Goal: Information Seeking & Learning: Learn about a topic

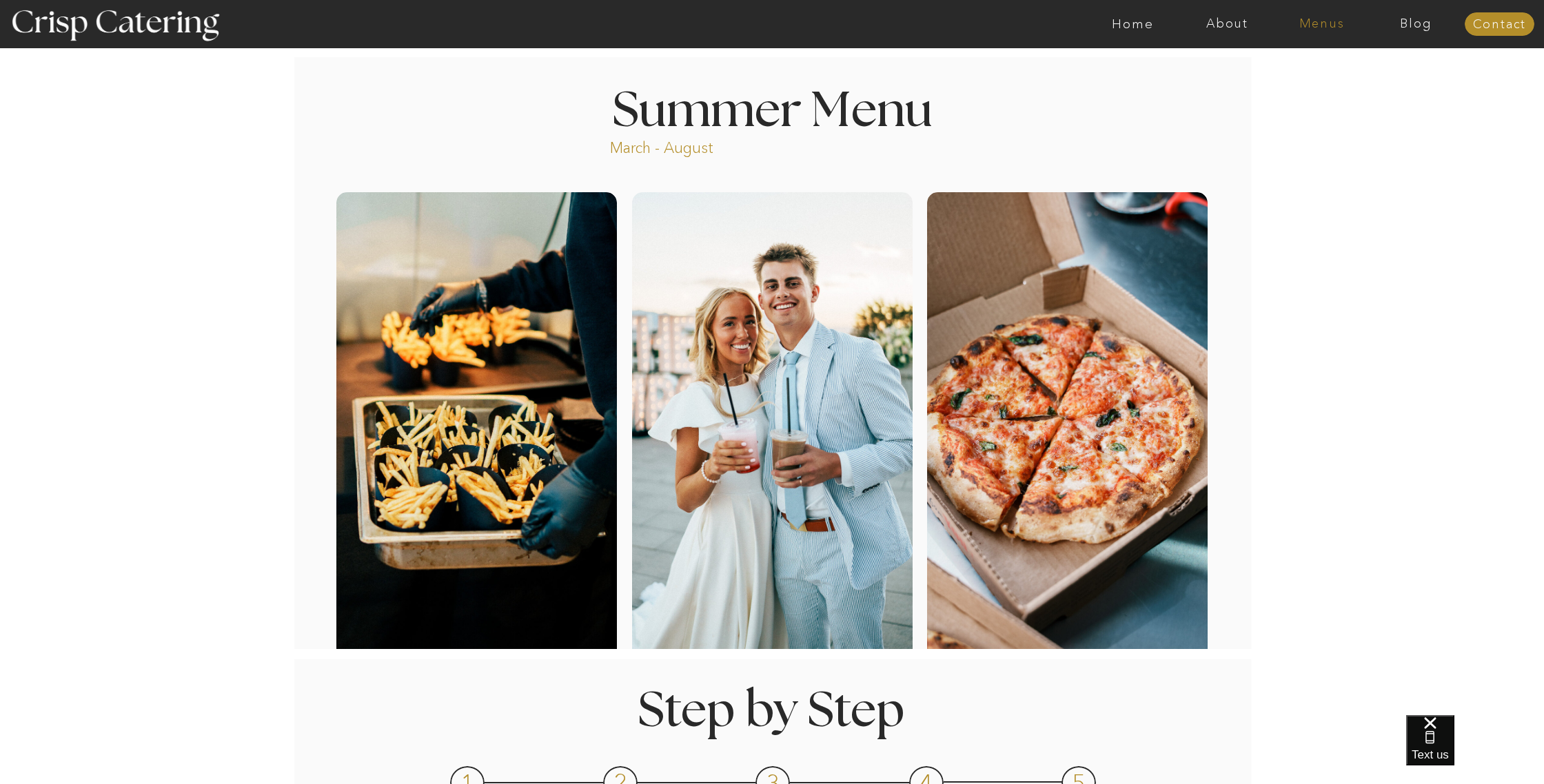
click at [1313, 23] on nav "Menus" at bounding box center [1321, 24] width 94 height 14
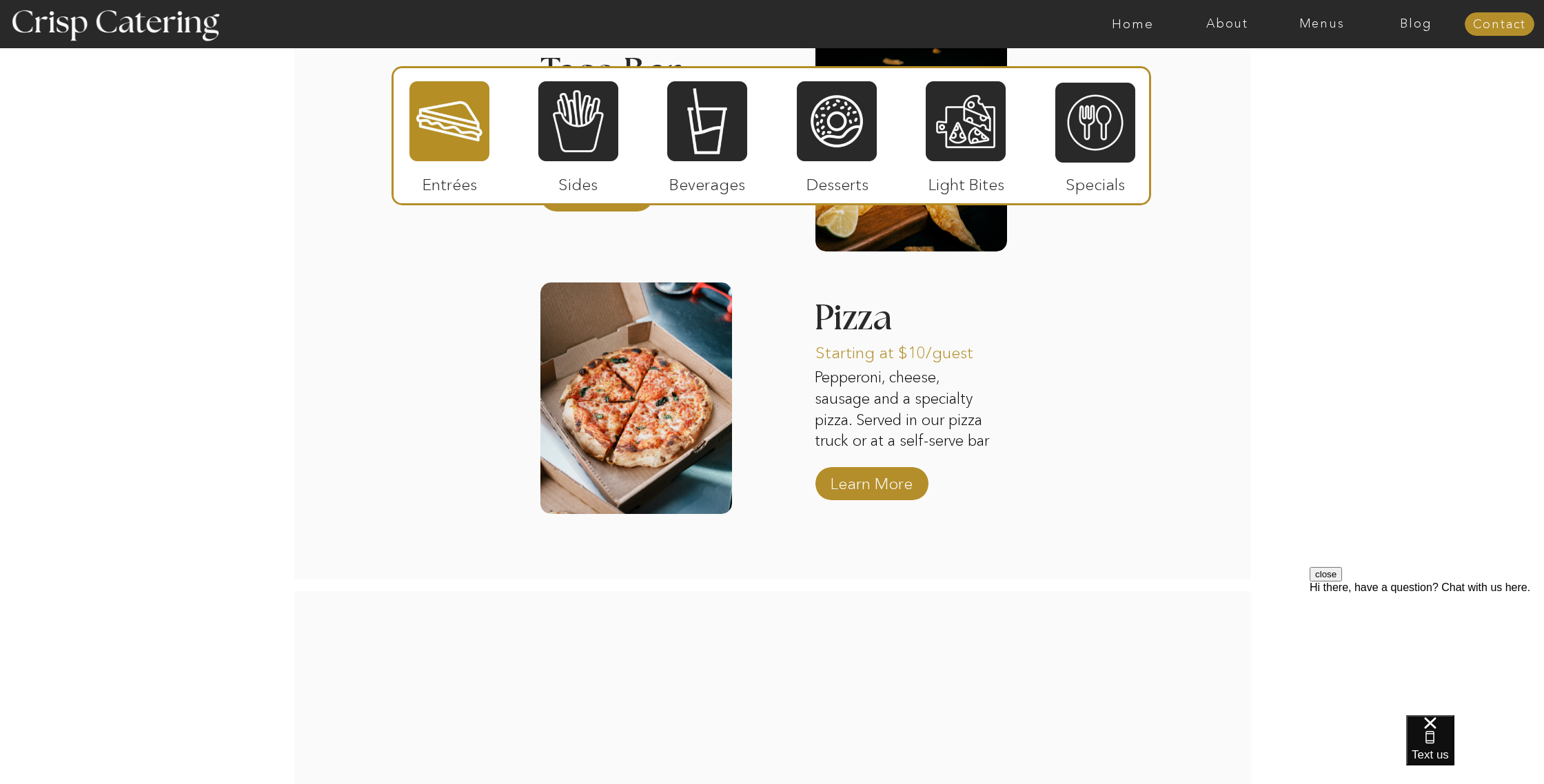
scroll to position [1798, 0]
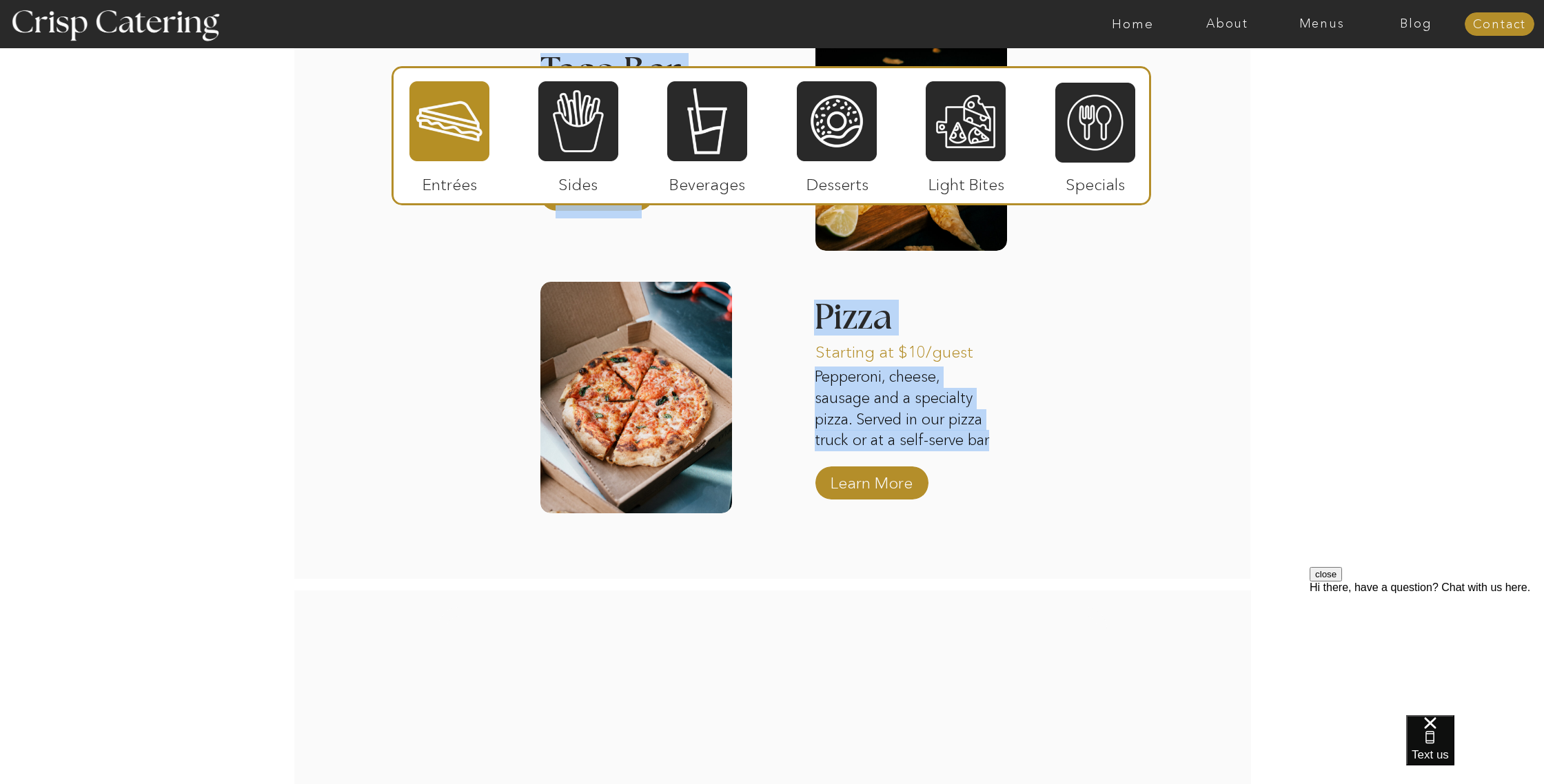
drag, startPoint x: 995, startPoint y: 448, endPoint x: 759, endPoint y: 331, distance: 263.4
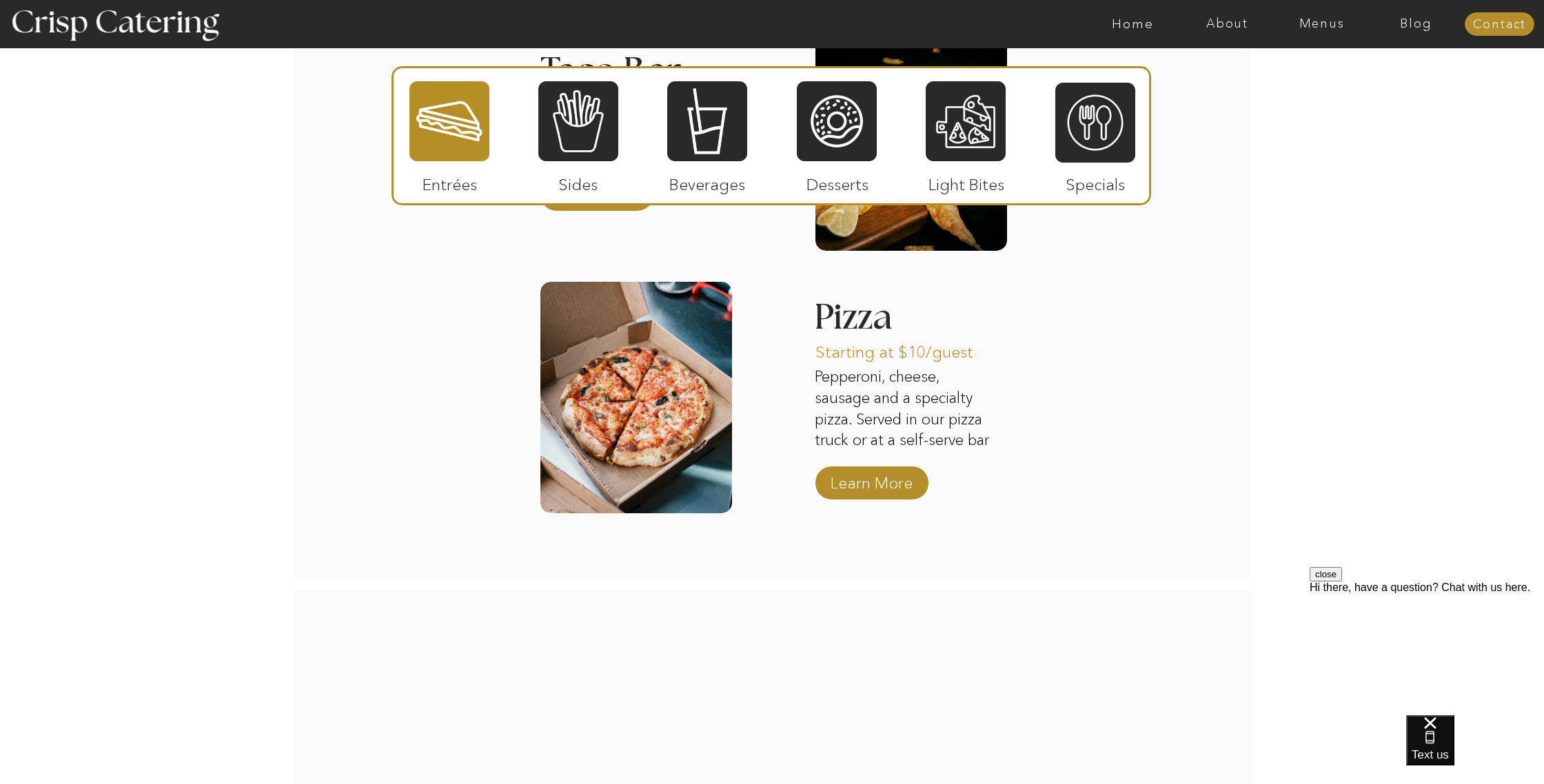
drag, startPoint x: 1031, startPoint y: 387, endPoint x: 1022, endPoint y: 387, distance: 9.0
drag, startPoint x: 815, startPoint y: 304, endPoint x: 947, endPoint y: 429, distance: 181.8
click at [947, 429] on div "Pulled Pork, Chicken Pesto, Jalapeño Popper, and Classic Grilled Cheese Paninis…" at bounding box center [772, 109] width 827 height 936
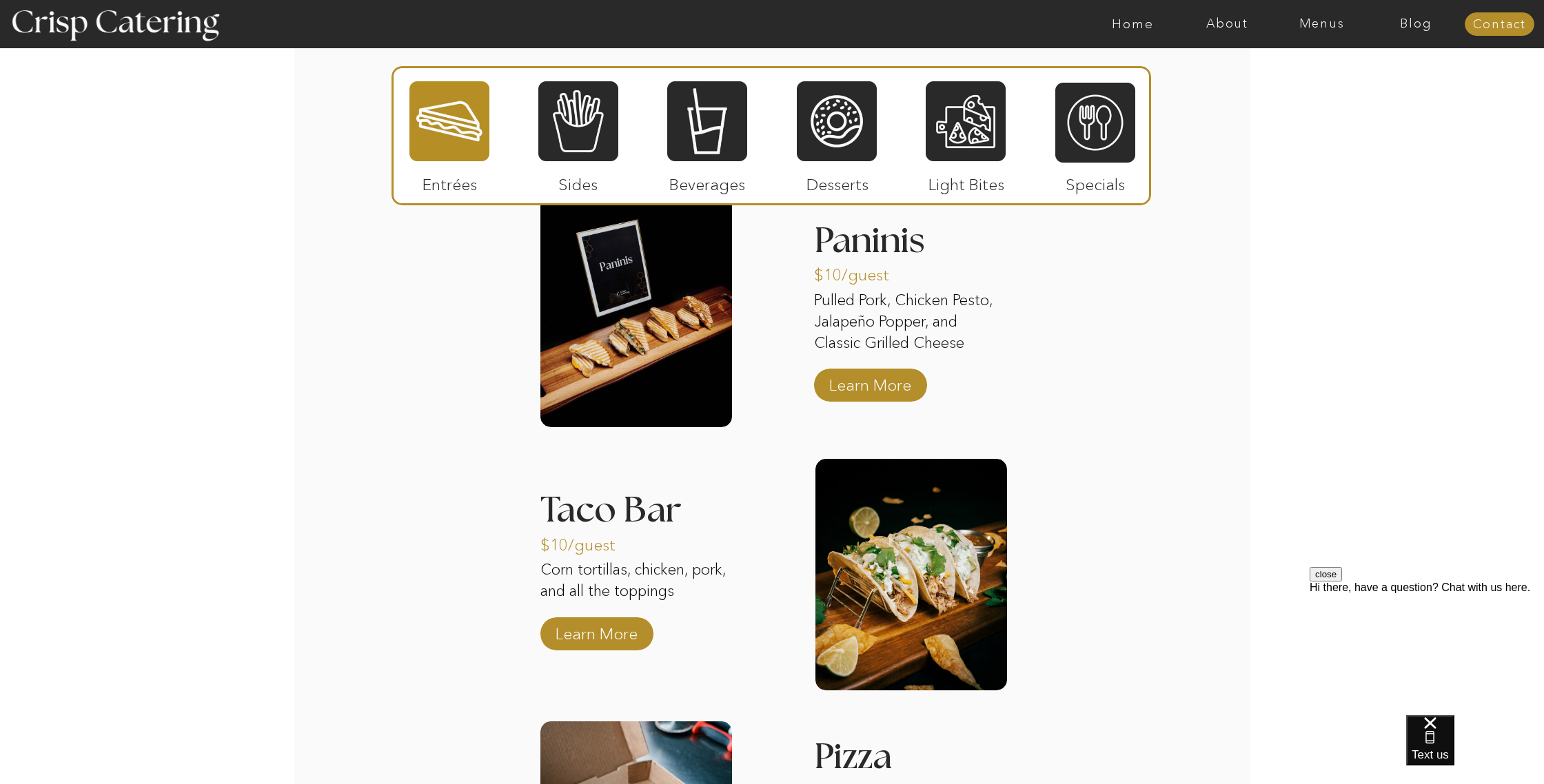
scroll to position [1374, 0]
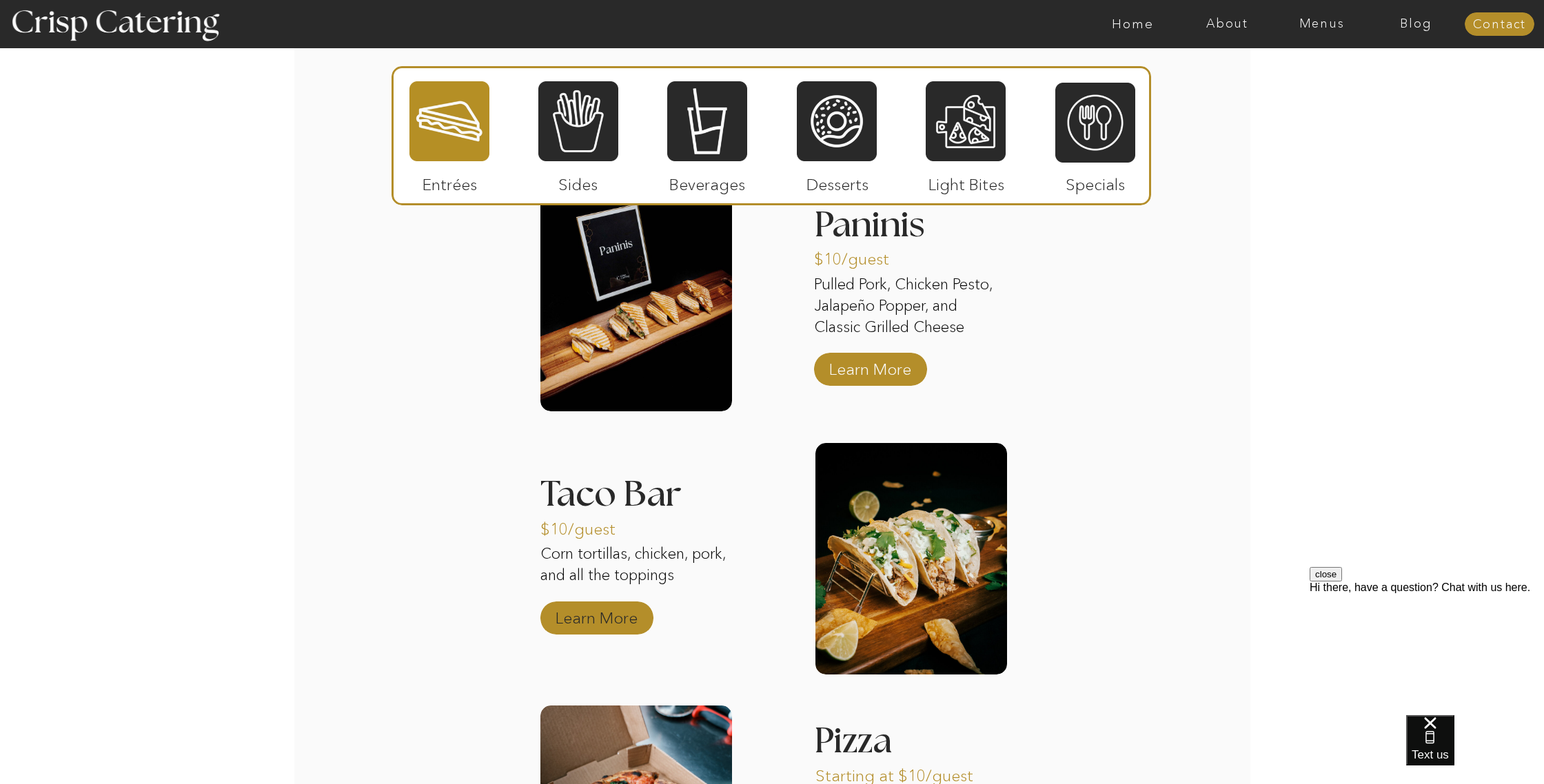
click at [624, 624] on p "Learn More" at bounding box center [596, 614] width 91 height 40
